Goal: Task Accomplishment & Management: Use online tool/utility

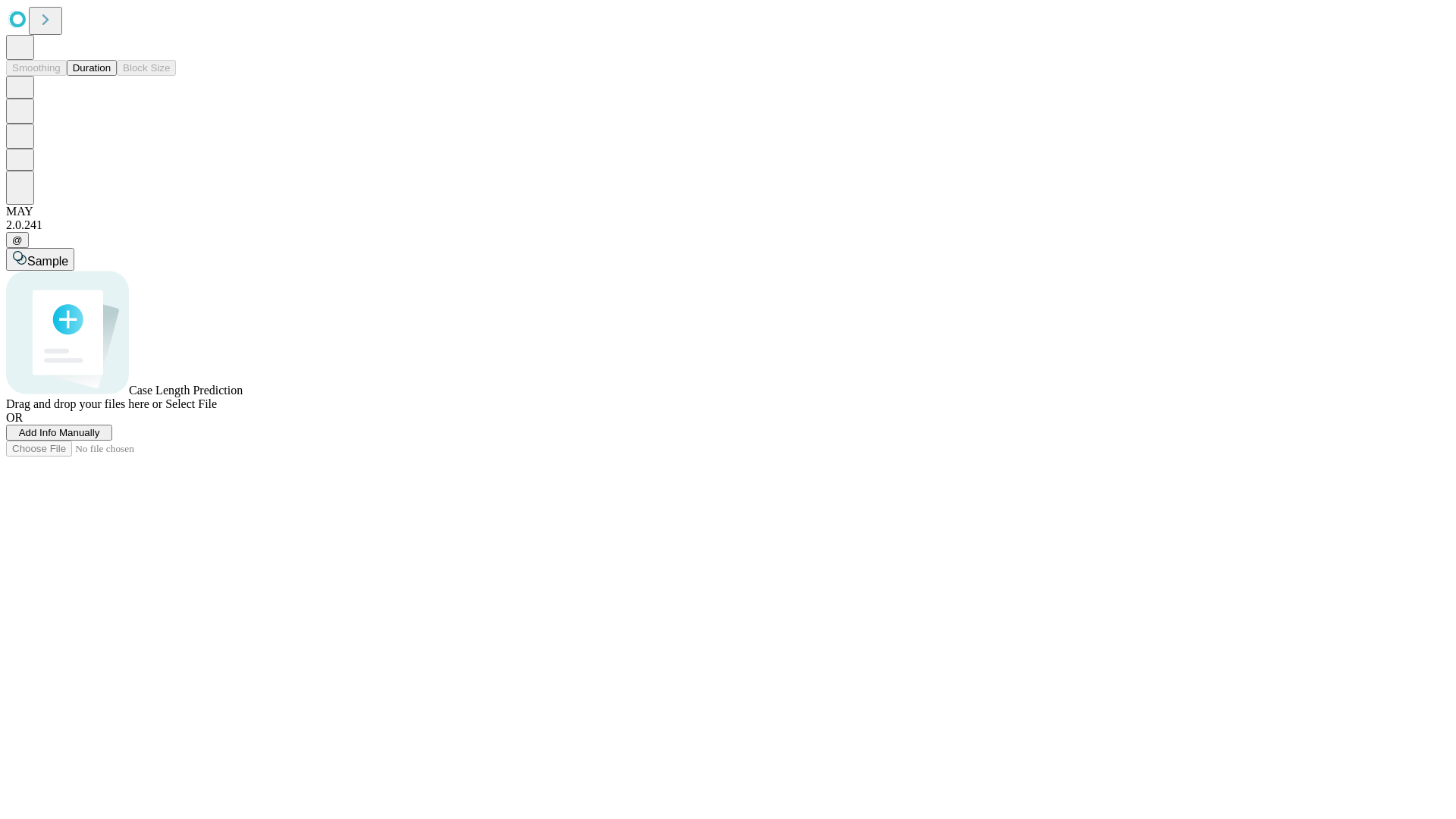
click at [110, 76] on button "Duration" at bounding box center [91, 68] width 50 height 16
click at [100, 439] on span "Add Info Manually" at bounding box center [59, 433] width 81 height 12
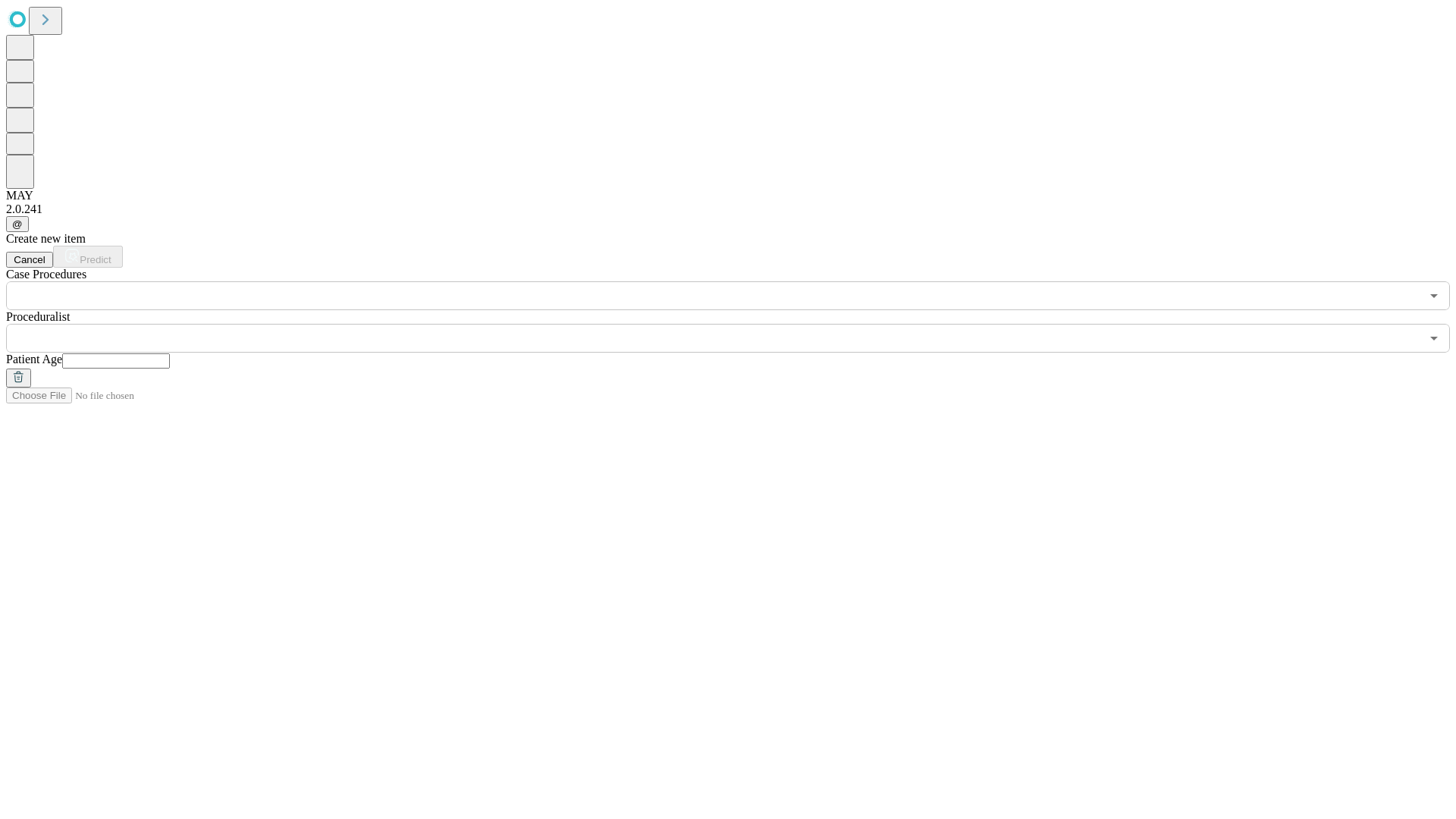
click at [170, 354] on input "text" at bounding box center [116, 362] width 107 height 15
type input "**"
click at [738, 324] on input "text" at bounding box center [713, 338] width 1414 height 29
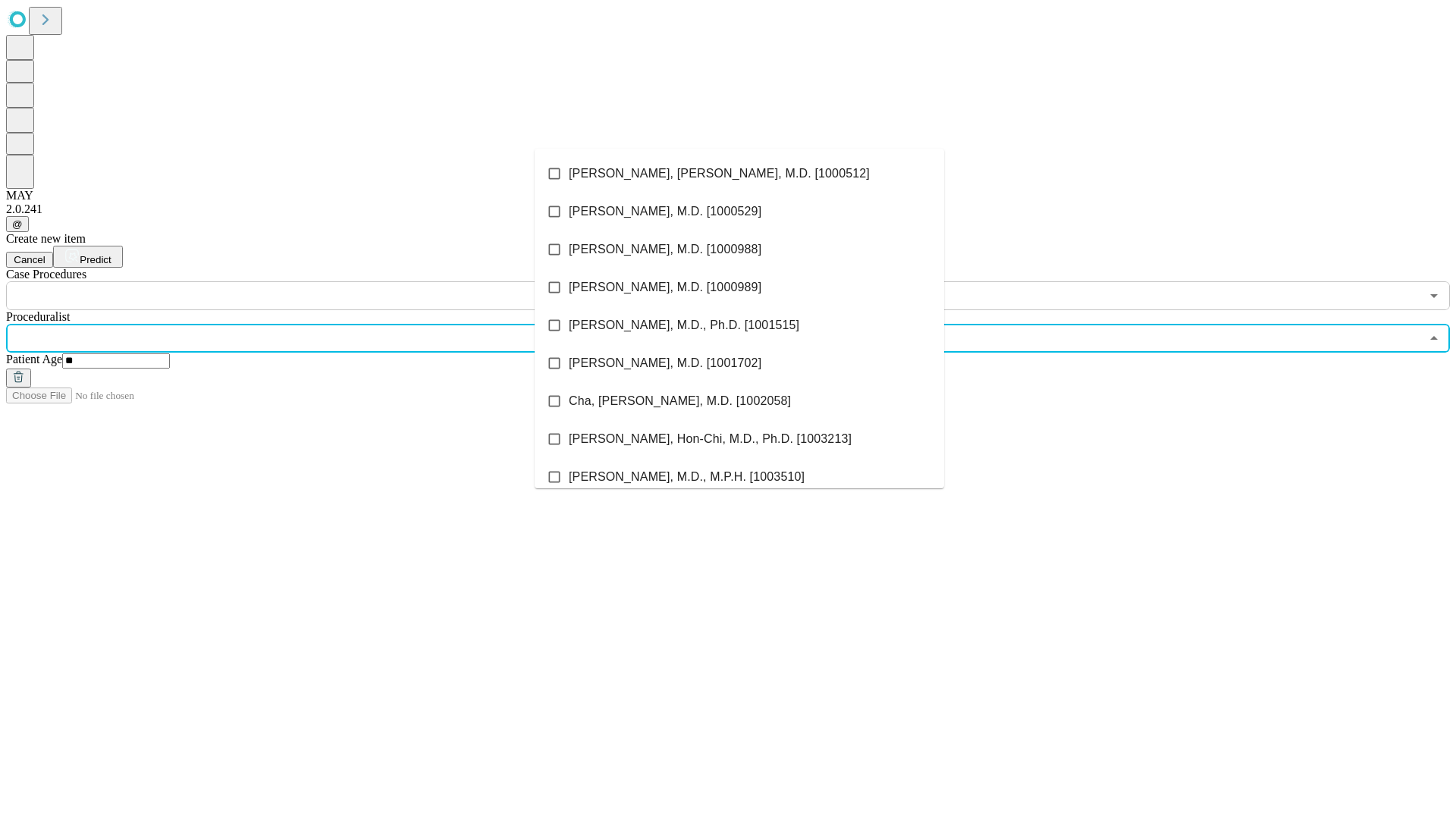
click at [739, 174] on li "[PERSON_NAME], [PERSON_NAME], M.D. [1000512]" at bounding box center [739, 173] width 409 height 38
